Goal: Information Seeking & Learning: Understand process/instructions

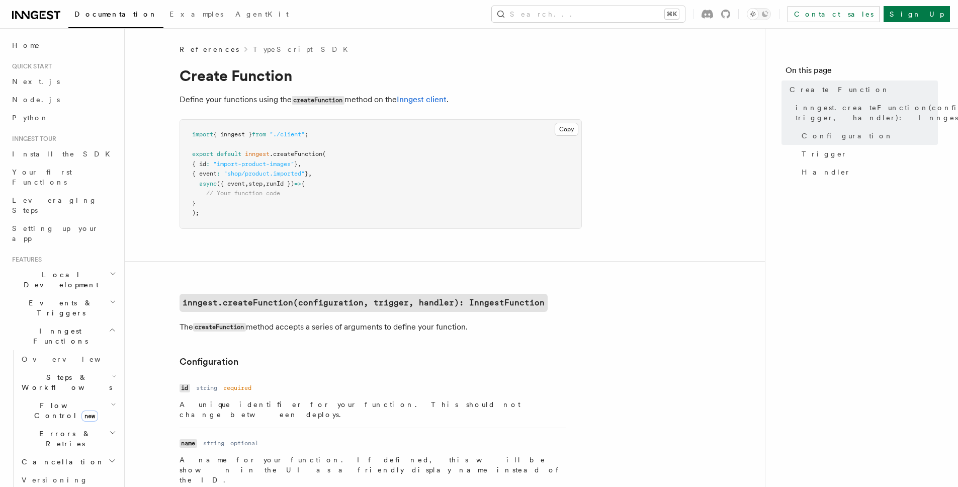
click at [263, 186] on span "step" at bounding box center [255, 183] width 14 height 7
copy span "step"
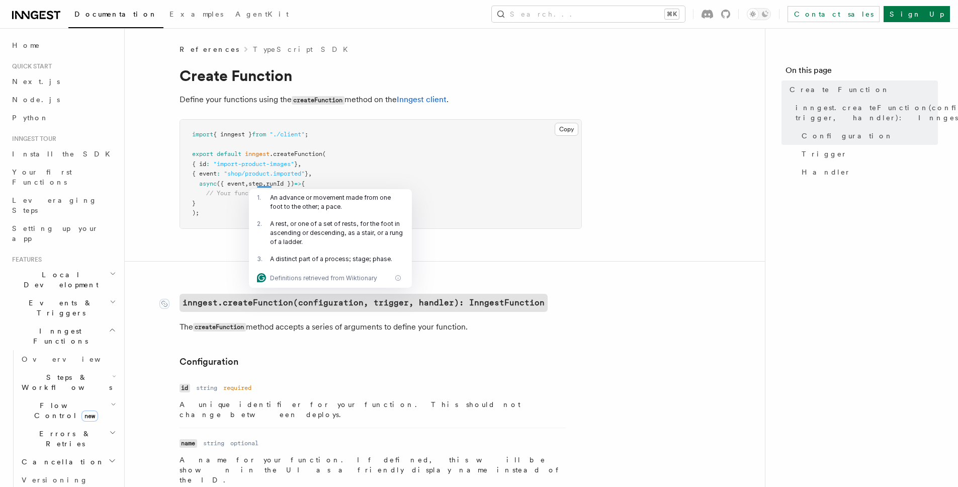
click at [374, 304] on code "inngest.createFunction(configuration, trigger, handler): InngestFunction" at bounding box center [364, 303] width 368 height 18
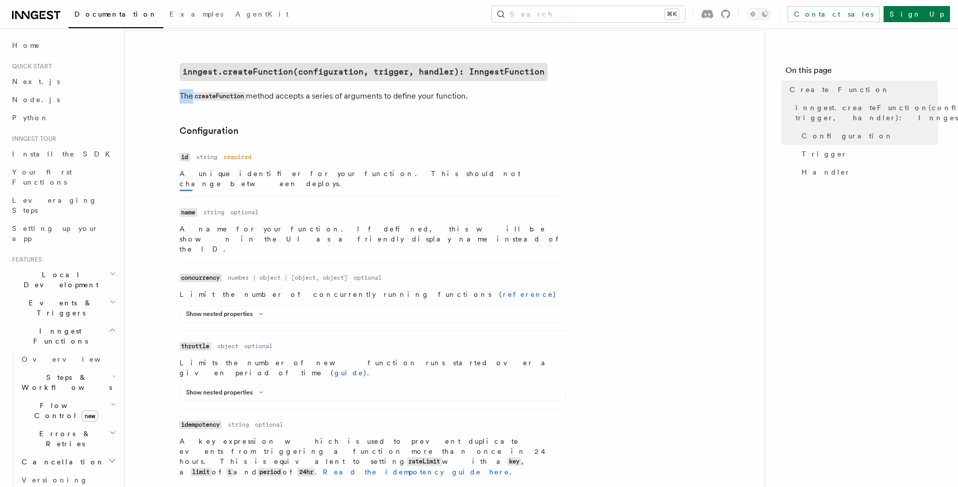
scroll to position [245, 0]
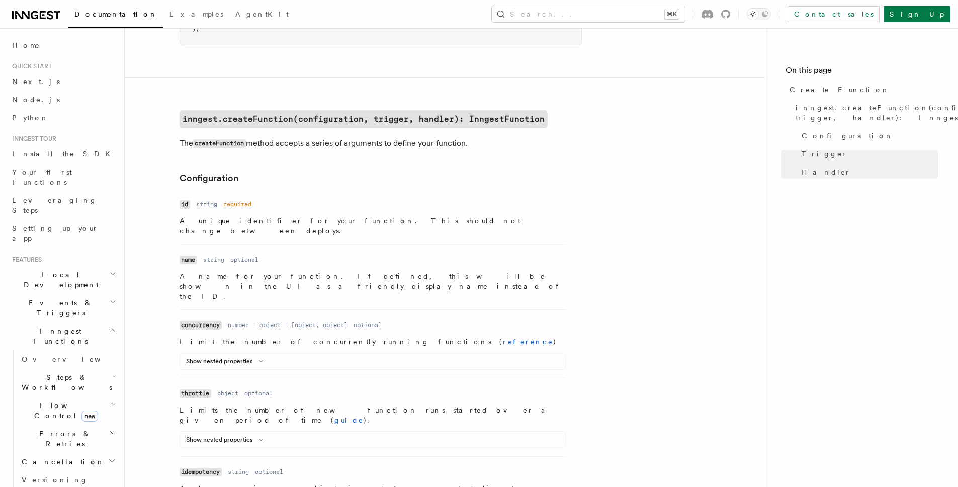
scroll to position [0, 0]
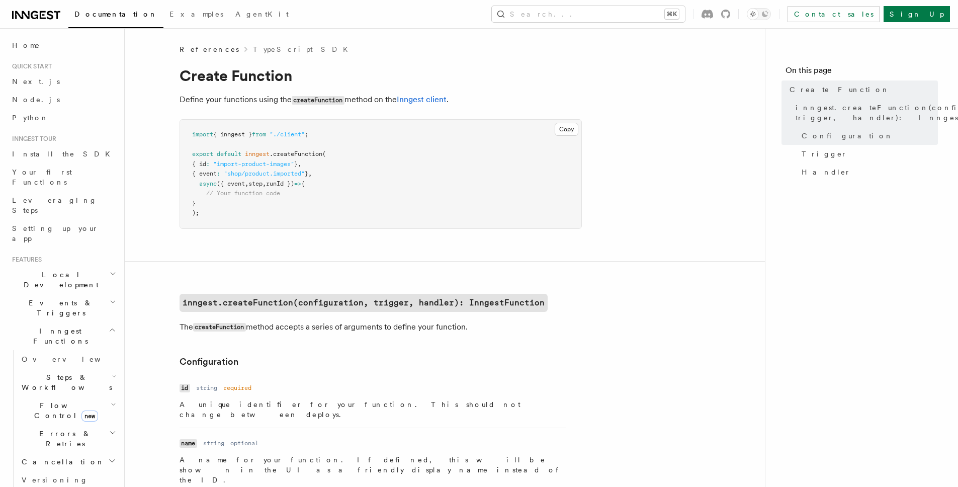
click at [263, 187] on span "step" at bounding box center [255, 183] width 14 height 7
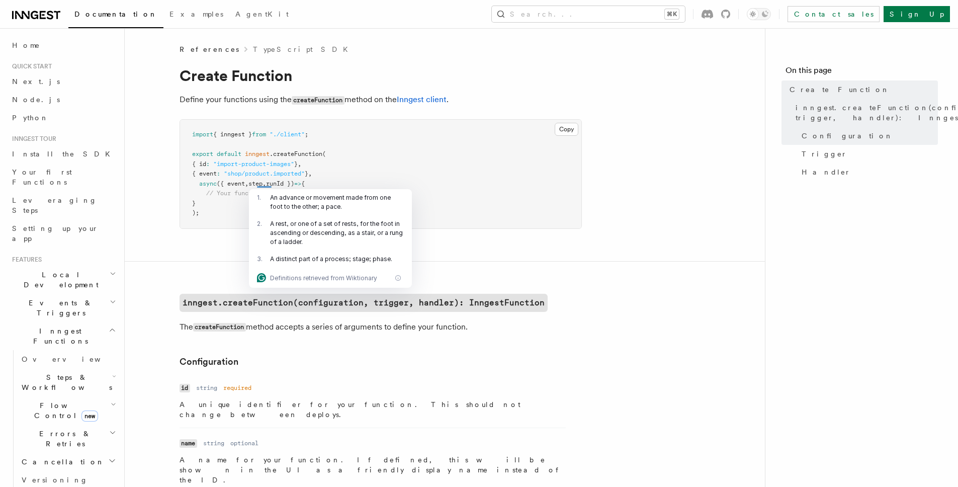
click at [229, 185] on span "({ event" at bounding box center [231, 183] width 28 height 7
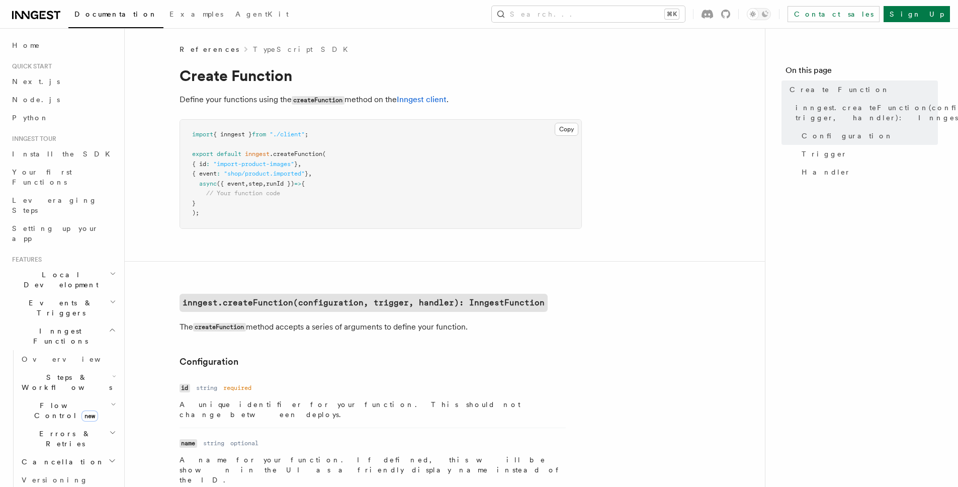
click at [262, 184] on span "step" at bounding box center [255, 183] width 14 height 7
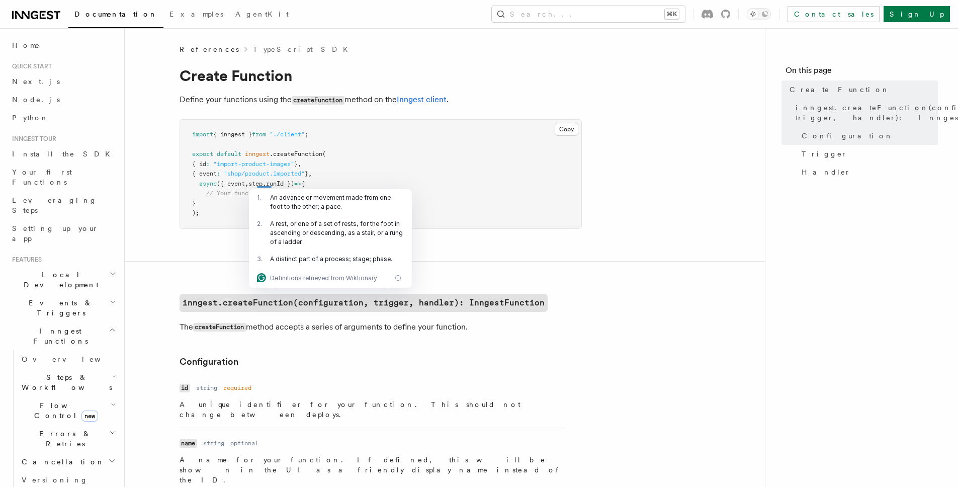
click at [220, 174] on span ":" at bounding box center [219, 173] width 4 height 7
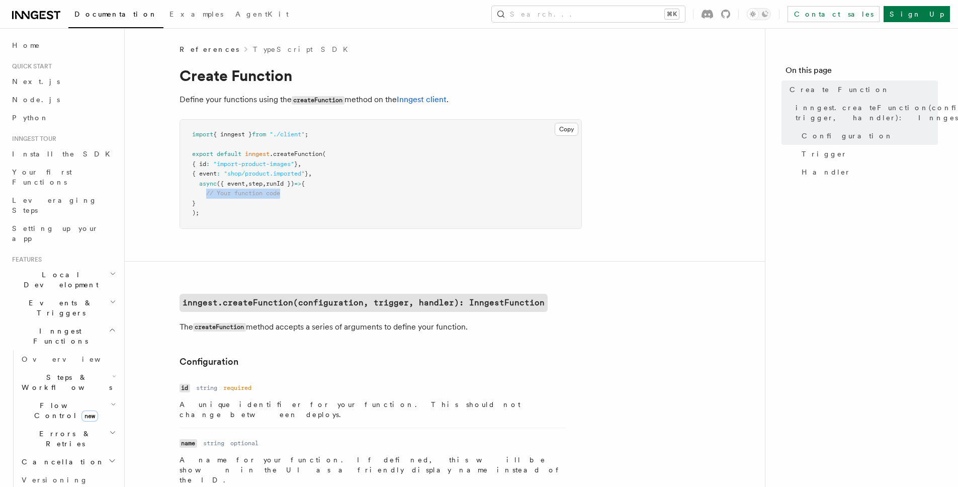
drag, startPoint x: 207, startPoint y: 196, endPoint x: 300, endPoint y: 192, distance: 93.1
click at [300, 192] on pre "import { inngest } from "./client" ; export default inngest .createFunction ( {…" at bounding box center [380, 174] width 401 height 109
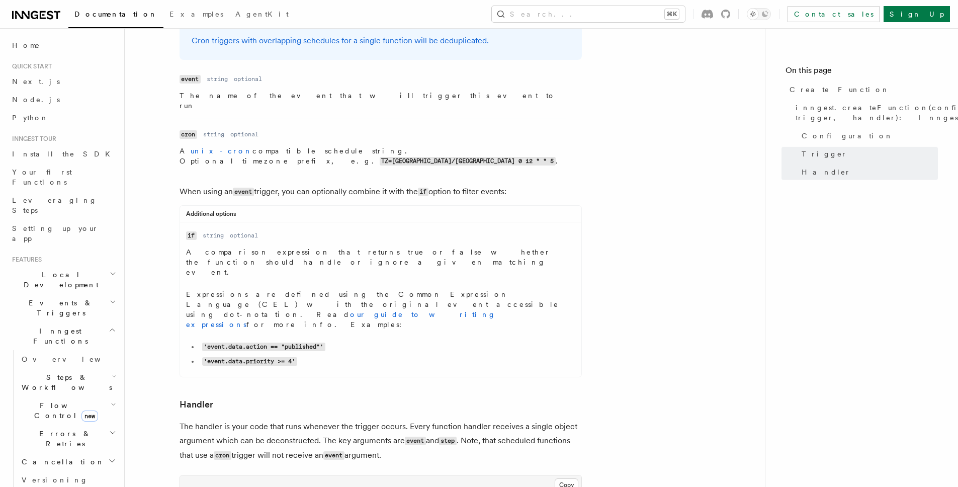
scroll to position [1890, 0]
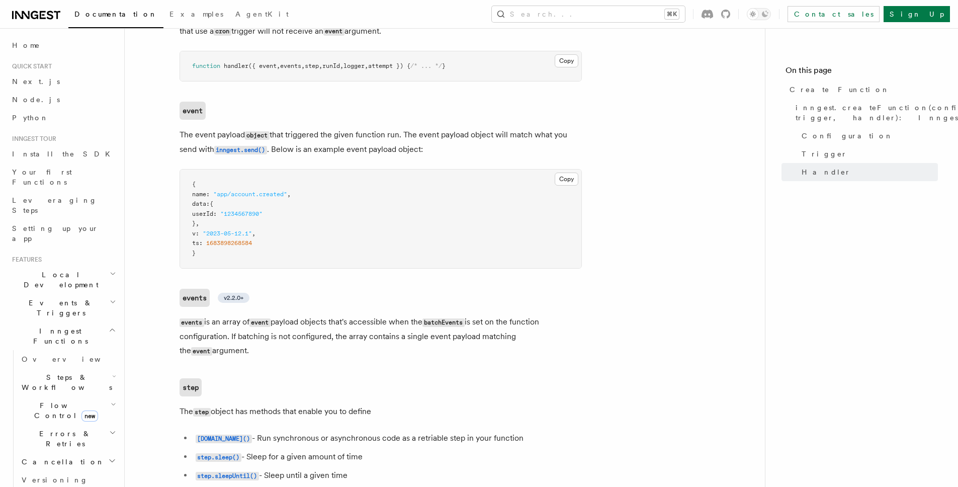
click at [292, 486] on li "step.invoke() - Invoke another Inngest function as a step, receiving the result…" at bounding box center [387, 494] width 389 height 15
drag, startPoint x: 292, startPoint y: 298, endPoint x: 521, endPoint y: 301, distance: 229.4
click at [521, 486] on li "step.invoke() - Invoke another Inngest function as a step, receiving the result…" at bounding box center [387, 494] width 389 height 15
click at [520, 486] on li "step.invoke() - Invoke another Inngest function as a step, receiving the result…" at bounding box center [387, 494] width 389 height 15
click at [211, 435] on code "[DOMAIN_NAME]()" at bounding box center [224, 439] width 56 height 9
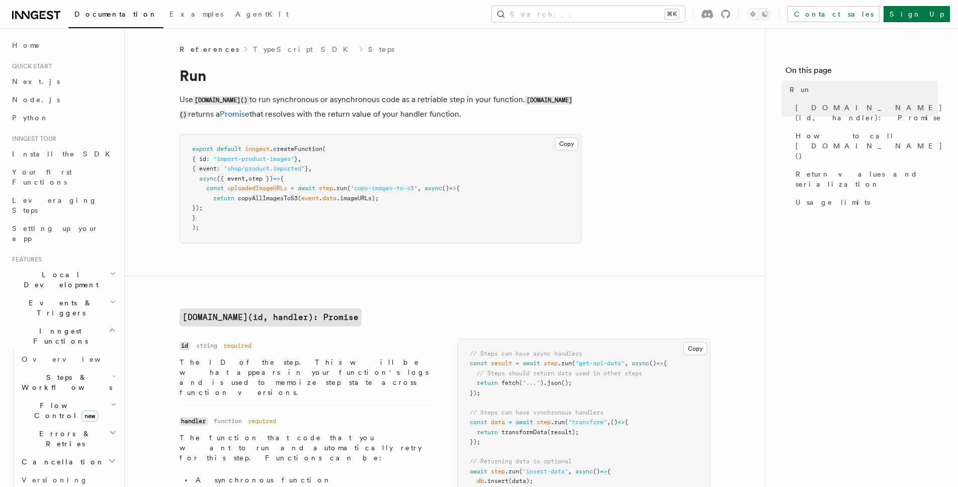
click at [282, 100] on p "Use [DOMAIN_NAME]() to run synchronous or asynchronous code as a retriable step…" at bounding box center [381, 107] width 402 height 29
drag, startPoint x: 282, startPoint y: 100, endPoint x: 504, endPoint y: 103, distance: 222.3
click at [504, 103] on p "Use [DOMAIN_NAME]() to run synchronous or asynchronous code as a retriable step…" at bounding box center [381, 107] width 402 height 29
click at [254, 115] on p "Use [DOMAIN_NAME]() to run synchronous or asynchronous code as a retriable step…" at bounding box center [381, 107] width 402 height 29
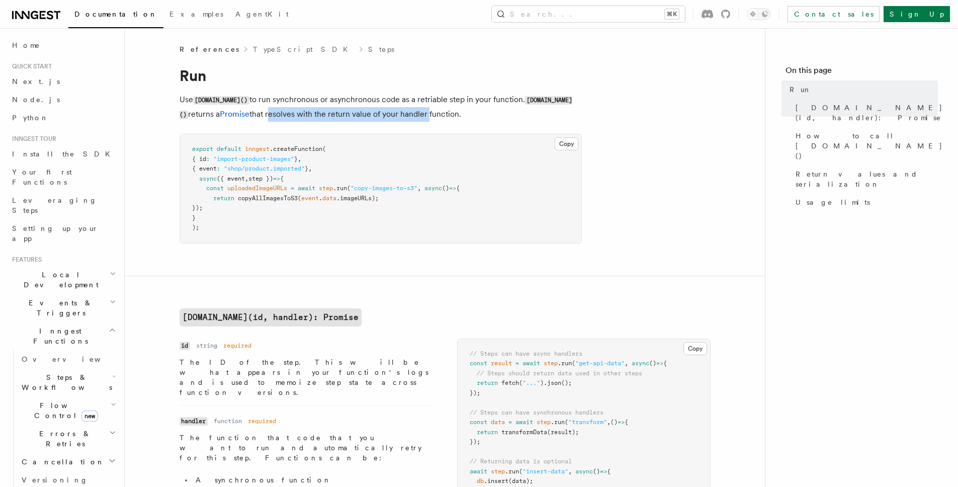
drag, startPoint x: 254, startPoint y: 115, endPoint x: 381, endPoint y: 117, distance: 126.2
click at [381, 117] on p "Use [DOMAIN_NAME]() to run synchronous or asynchronous code as a retriable step…" at bounding box center [381, 107] width 402 height 29
drag, startPoint x: 381, startPoint y: 117, endPoint x: 279, endPoint y: 112, distance: 102.2
click at [280, 112] on p "Use [DOMAIN_NAME]() to run synchronous or asynchronous code as a retriable step…" at bounding box center [381, 107] width 402 height 29
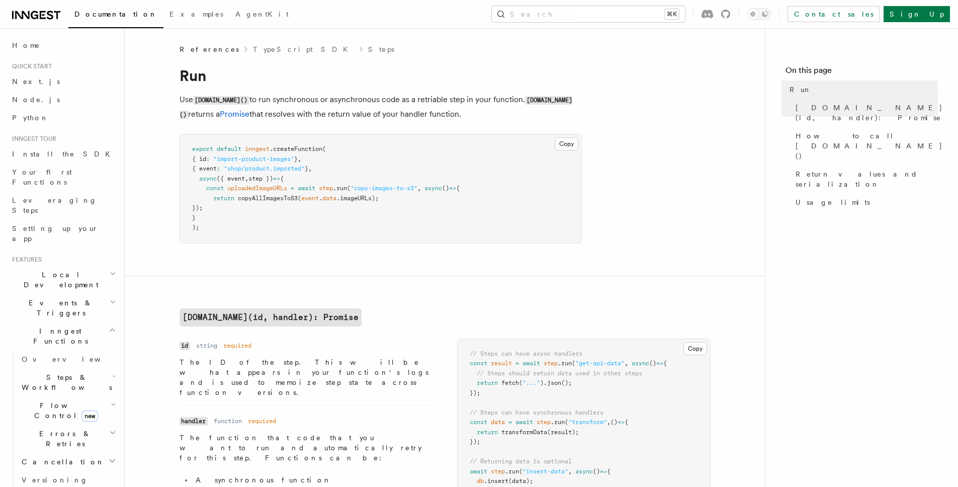
click at [278, 112] on p "Use [DOMAIN_NAME]() to run synchronous or asynchronous code as a retriable step…" at bounding box center [381, 107] width 402 height 29
click at [257, 185] on span "uploadedImageURLs" at bounding box center [257, 188] width 60 height 7
click at [293, 174] on pre "export default inngest .createFunction ( { id : "import-product-images" } , { e…" at bounding box center [380, 188] width 401 height 109
click at [333, 187] on span "step" at bounding box center [326, 188] width 14 height 7
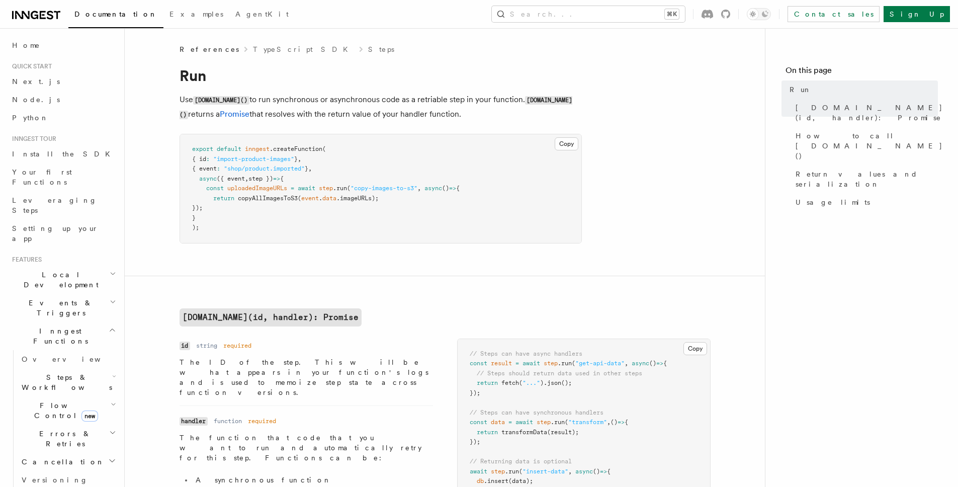
click at [290, 100] on p "Use [DOMAIN_NAME]() to run synchronous or asynchronous code as a retriable step…" at bounding box center [381, 107] width 402 height 29
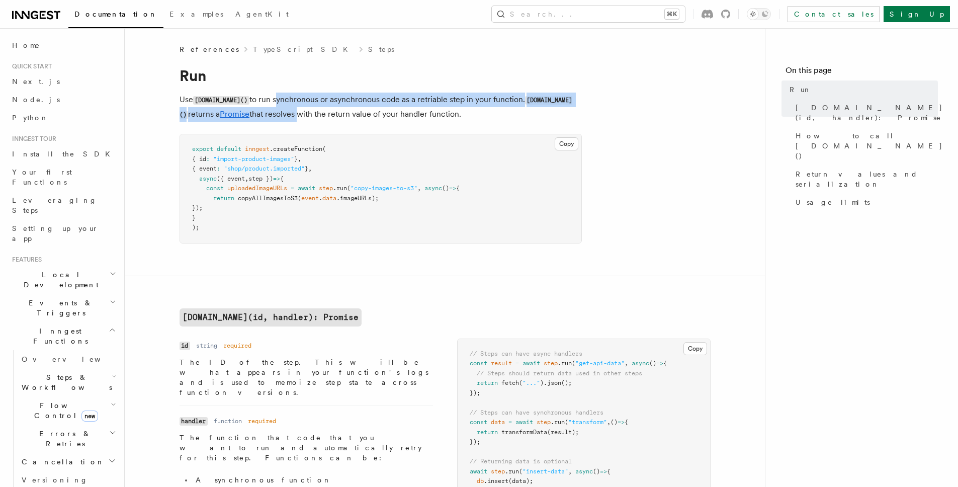
drag, startPoint x: 290, startPoint y: 100, endPoint x: 259, endPoint y: 119, distance: 37.3
click at [242, 114] on p "Use [DOMAIN_NAME]() to run synchronous or asynchronous code as a retriable step…" at bounding box center [381, 107] width 402 height 29
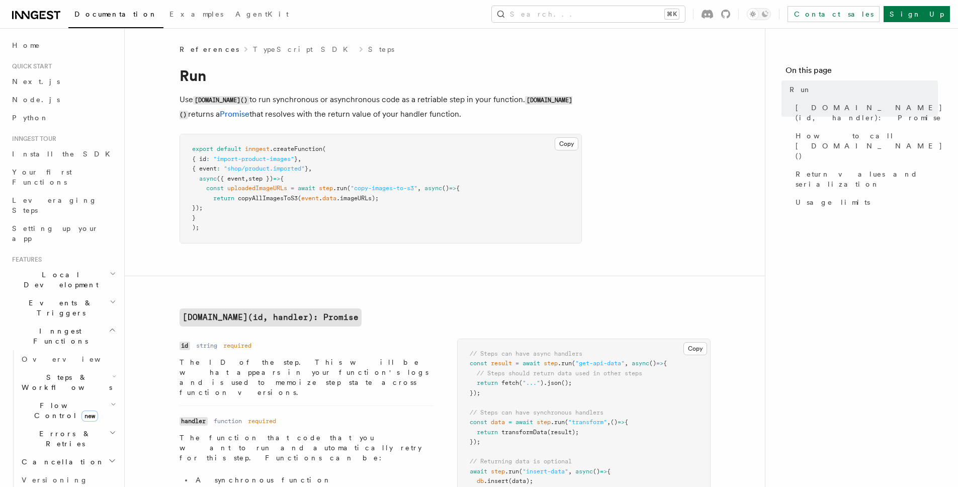
click at [276, 116] on p "Use [DOMAIN_NAME]() to run synchronous or asynchronous code as a retriable step…" at bounding box center [381, 107] width 402 height 29
drag, startPoint x: 276, startPoint y: 116, endPoint x: 379, endPoint y: 117, distance: 102.6
click at [379, 117] on p "Use [DOMAIN_NAME]() to run synchronous or asynchronous code as a retriable step…" at bounding box center [381, 107] width 402 height 29
click at [379, 116] on p "Use [DOMAIN_NAME]() to run synchronous or asynchronous code as a retriable step…" at bounding box center [381, 107] width 402 height 29
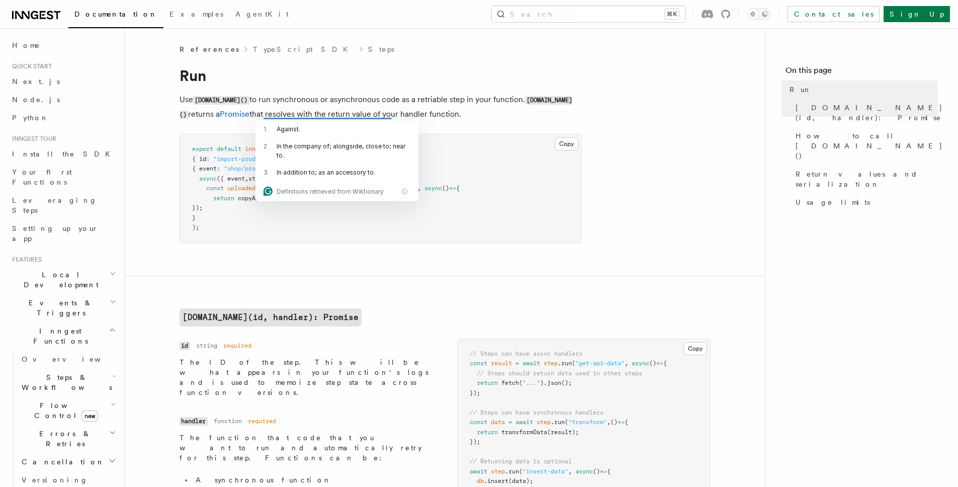
click at [268, 198] on span "copyAllImagesToS3" at bounding box center [268, 198] width 60 height 7
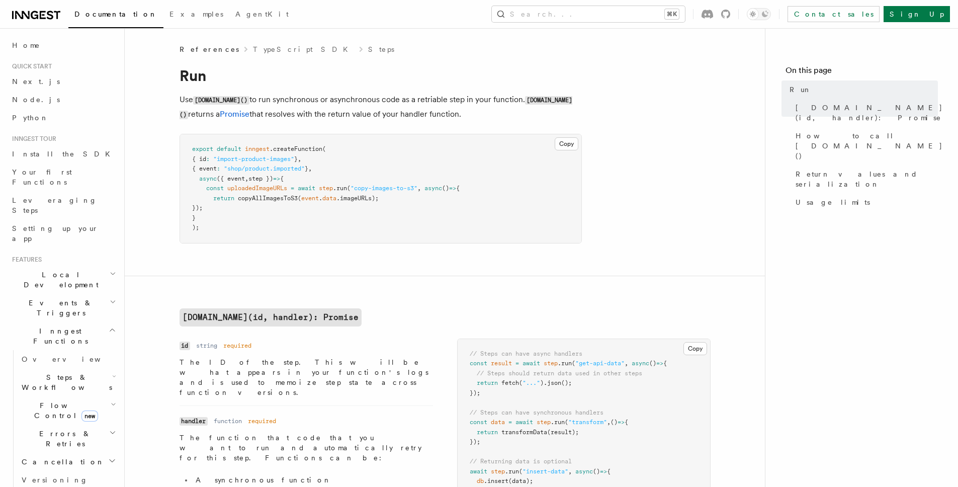
click at [226, 189] on span at bounding box center [226, 188] width 4 height 7
drag, startPoint x: 226, startPoint y: 189, endPoint x: 257, endPoint y: 188, distance: 31.2
click at [257, 188] on span "const uploadedImageURLs = await step .run ( "copy-images-to-s3" , async () => {" at bounding box center [326, 188] width 268 height 7
click at [257, 188] on span "uploadedImageURLs" at bounding box center [257, 188] width 60 height 7
click at [310, 189] on span "await" at bounding box center [307, 188] width 18 height 7
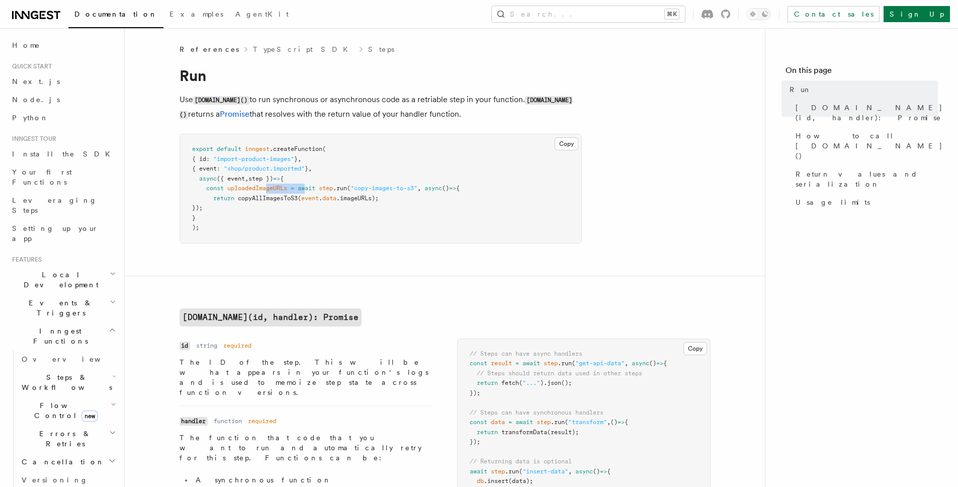
drag, startPoint x: 306, startPoint y: 189, endPoint x: 265, endPoint y: 188, distance: 41.3
click at [266, 188] on span "const uploadedImageURLs = await step .run ( "copy-images-to-s3" , async () => {" at bounding box center [326, 188] width 268 height 7
click at [265, 188] on span "uploadedImageURLs" at bounding box center [257, 188] width 60 height 7
click at [281, 182] on pre "export default inngest .createFunction ( { id : "import-product-images" } , { e…" at bounding box center [380, 188] width 401 height 109
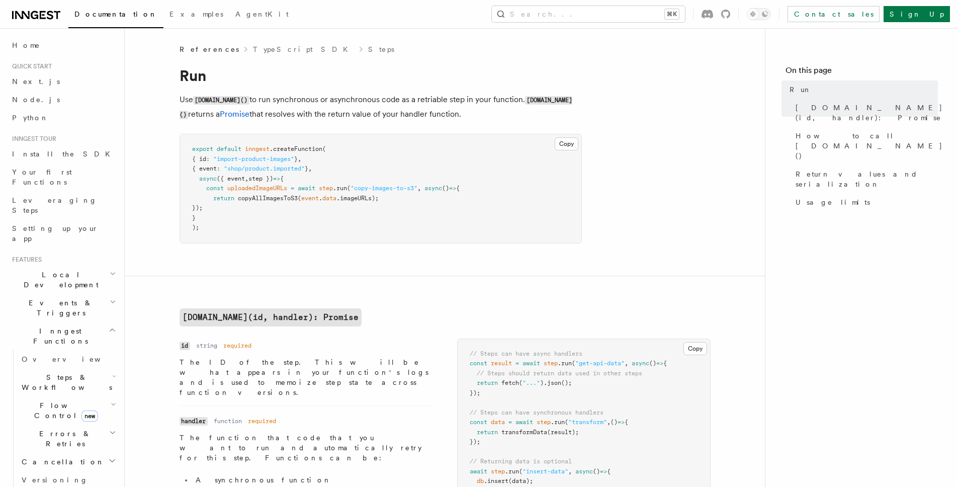
click at [274, 187] on span "uploadedImageURLs" at bounding box center [257, 188] width 60 height 7
click at [328, 175] on pre "export default inngest .createFunction ( { id : "import-product-images" } , { e…" at bounding box center [380, 188] width 401 height 109
click at [240, 189] on span "uploadedImageURLs" at bounding box center [257, 188] width 60 height 7
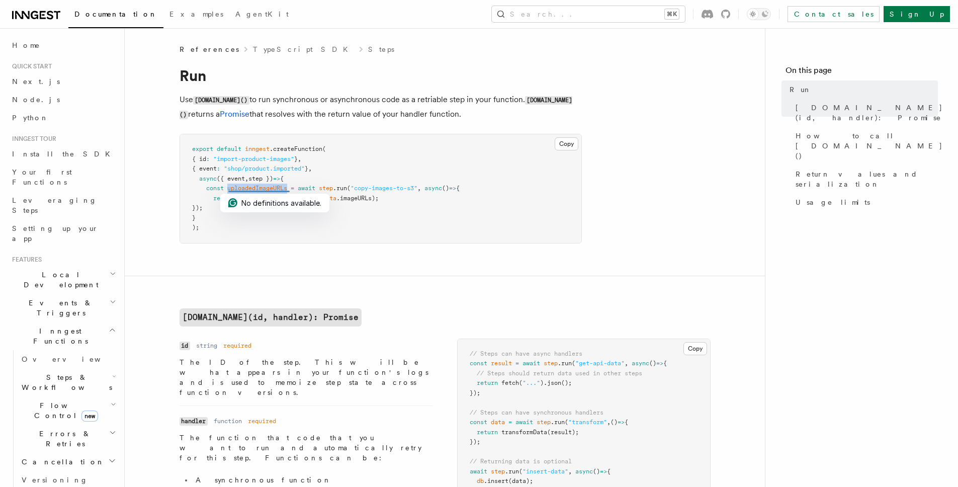
click at [242, 188] on span "uploadedImageURLs" at bounding box center [257, 188] width 60 height 7
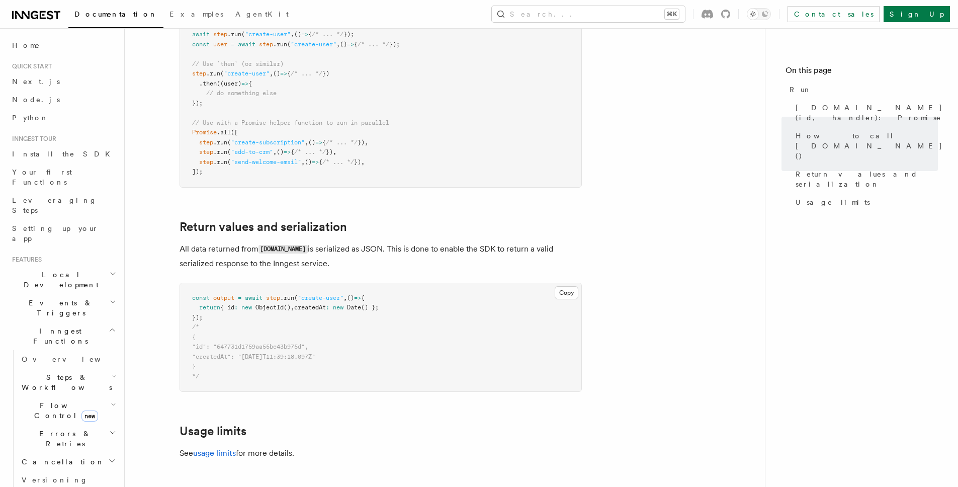
scroll to position [665, 0]
